Goal: Task Accomplishment & Management: Manage account settings

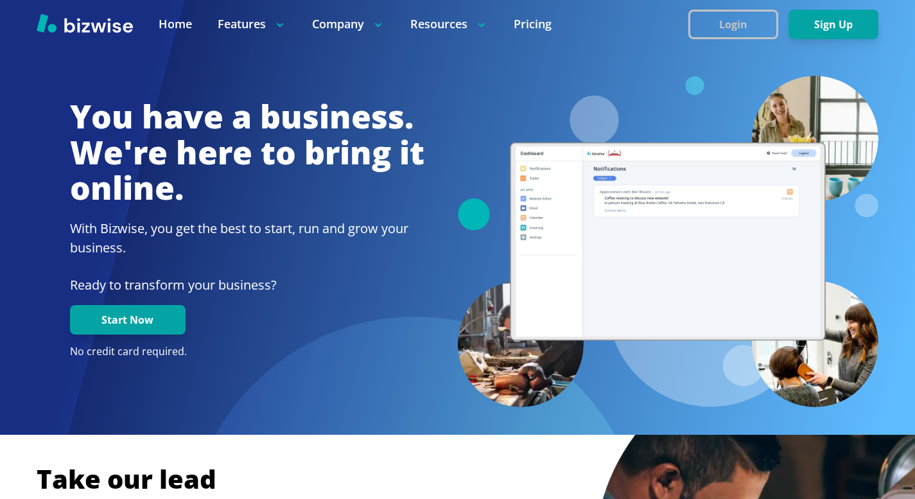
click at [728, 20] on button "Login" at bounding box center [733, 25] width 90 height 30
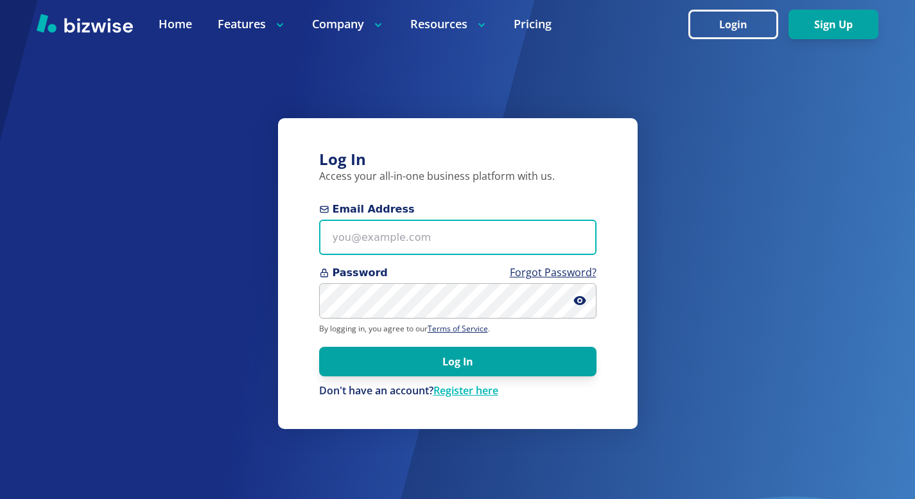
type input "[PERSON_NAME][EMAIL_ADDRESS][DOMAIN_NAME]"
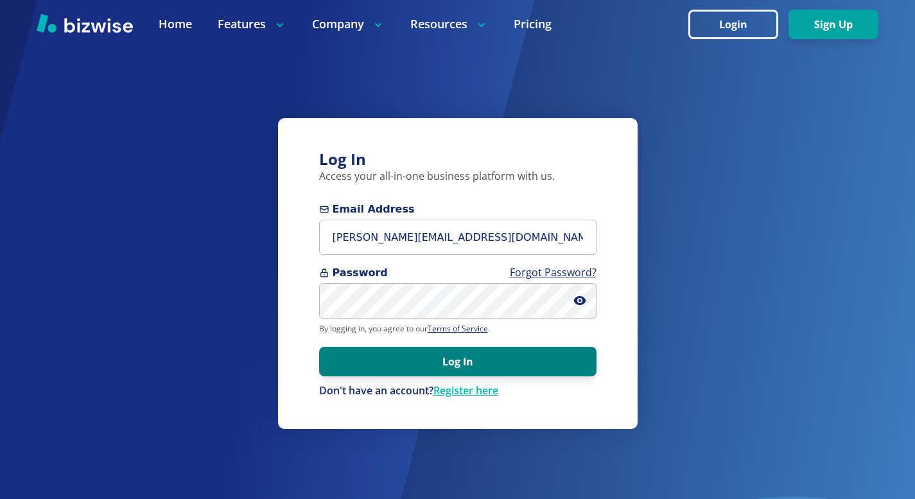
click at [449, 362] on button "Log In" at bounding box center [457, 362] width 277 height 30
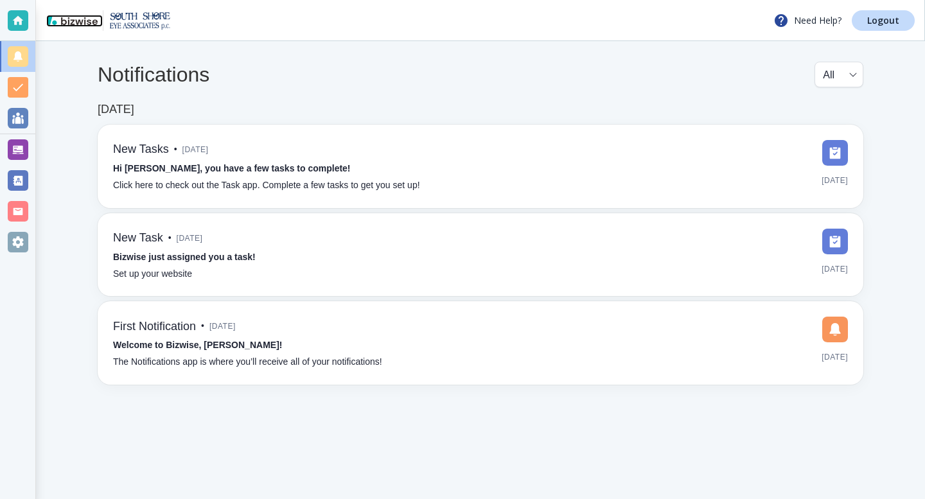
click at [80, 22] on img at bounding box center [71, 20] width 51 height 10
click at [851, 0] on body "Need Help? Logout Notifications All all ​ Jan 17, 2023 New Tasks • 2 years ago …" at bounding box center [462, 0] width 925 height 0
click at [807, 57] on div at bounding box center [462, 249] width 925 height 499
click at [813, 25] on p "Need Help?" at bounding box center [807, 20] width 68 height 15
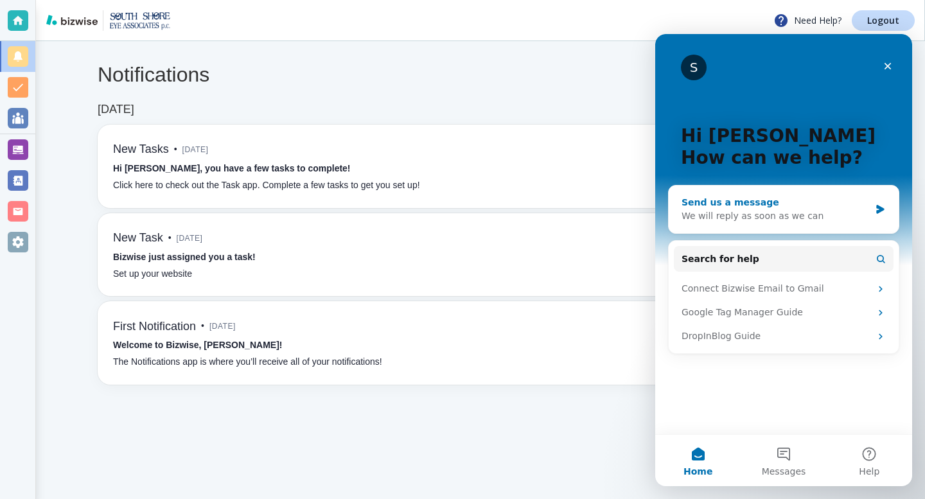
click at [715, 218] on div "We will reply as soon as we can" at bounding box center [775, 215] width 188 height 13
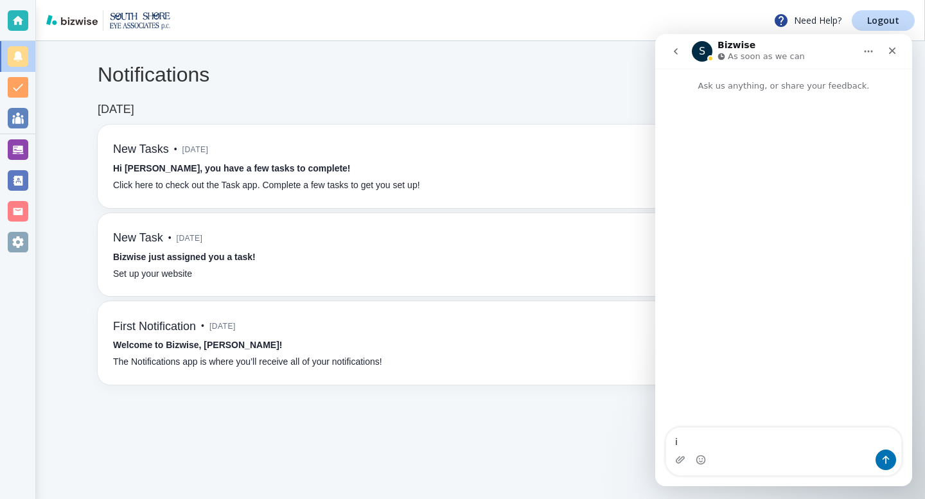
type textarea "i"
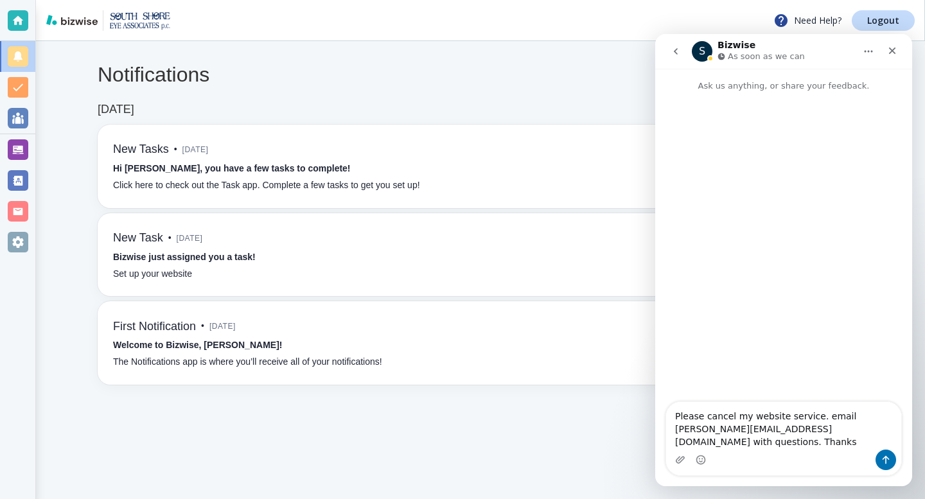
type textarea "Please cancel my website service. email jeff@southshoreeye.com with questions. …"
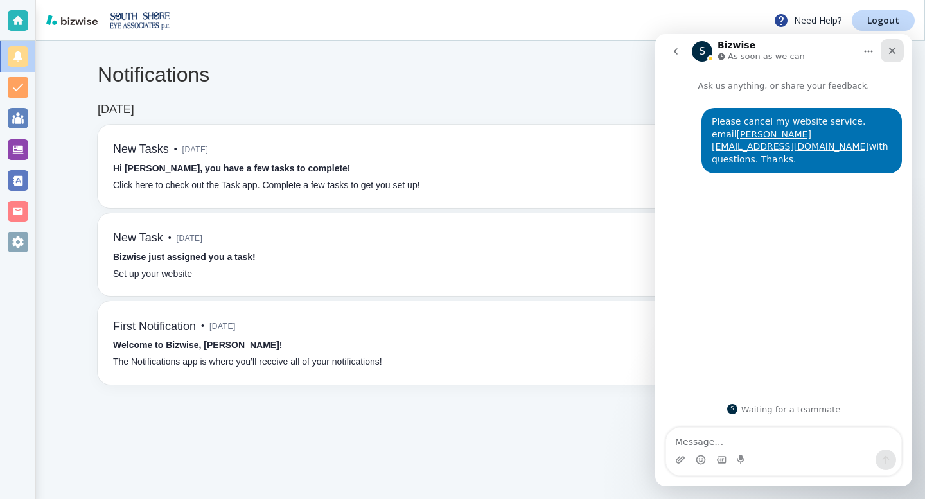
click at [891, 51] on icon "Close" at bounding box center [892, 51] width 10 height 10
